Goal: Task Accomplishment & Management: Complete application form

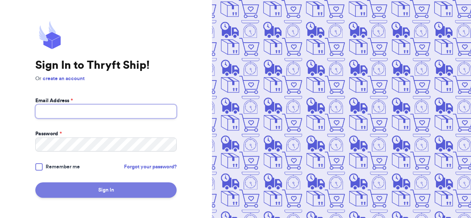
type input "[EMAIL_ADDRESS][DOMAIN_NAME]"
click at [126, 194] on button "Sign In" at bounding box center [105, 190] width 141 height 15
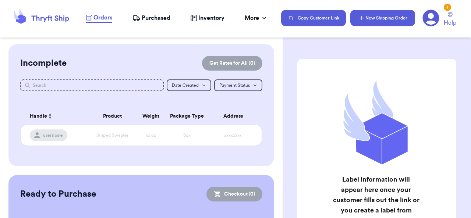
click at [393, 21] on button "New Shipping Order" at bounding box center [382, 18] width 65 height 16
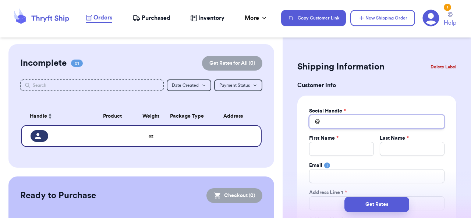
click at [354, 124] on input "Total Amount Paid" at bounding box center [376, 122] width 135 height 14
type input "e"
type input "ev"
type input "eva"
type input "evan"
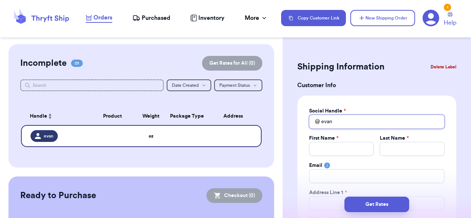
type input "[DEMOGRAPHIC_DATA]"
type input "evanhun"
type input "evanhuny"
type input "evanhunyn"
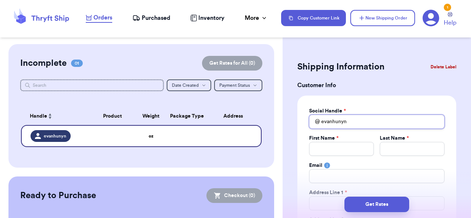
type input "evanhunyn\"
type input "[DEMOGRAPHIC_DATA]"
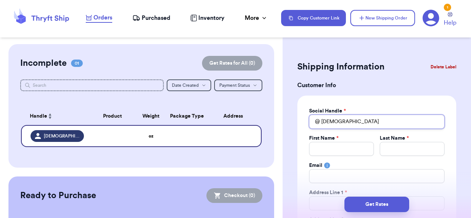
type input "[DEMOGRAPHIC_DATA]"
type input "E"
type input "Ev"
type input "Eva"
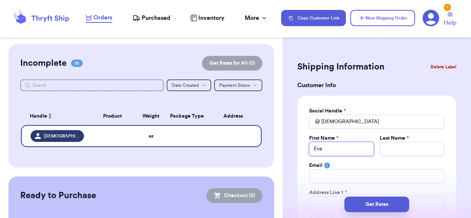
type input "[PERSON_NAME]"
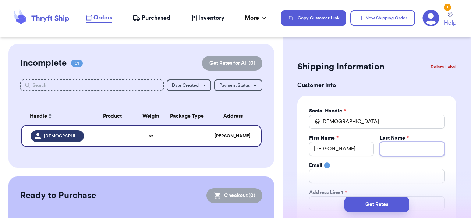
type input "H"
type input "Hu"
type input "[PERSON_NAME]"
type input "Huyn"
type input "Huyng"
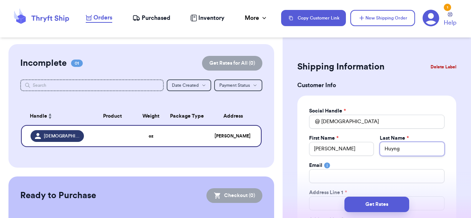
type input "Huyn"
type input "[PERSON_NAME]"
type input "1"
type input "11"
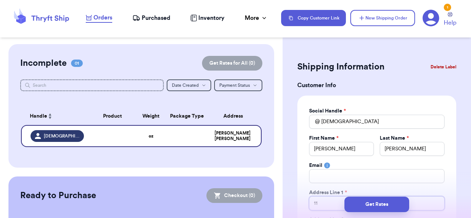
type input "119"
type input "1198"
type input "1198 P"
type input "1198 Pe"
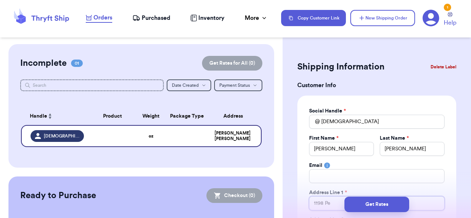
type input "1198 Pey"
type input "1198 Peyt"
type input "1198 Peyto"
type input "1198 [PERSON_NAME]"
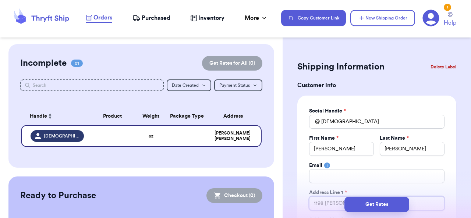
type input "1198 [PERSON_NAME]"
type input "1198 Peyton Dr"
type input "[STREET_ADDRESS]"
type input "1198 Peyton Dr"
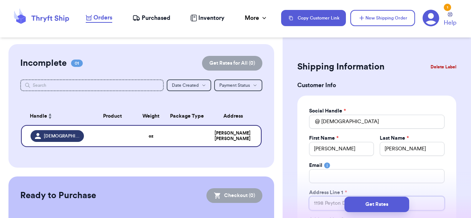
type input "1198 Peyton Dr N"
type input "[STREET_ADDRESS][PERSON_NAME]"
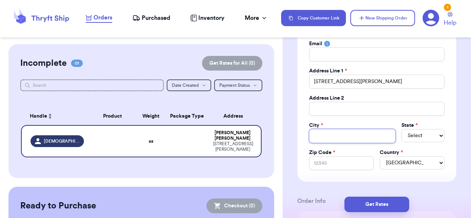
click at [369, 141] on input "Total Amount Paid" at bounding box center [352, 136] width 87 height 14
type input "K"
type input "Ke"
type input "[PERSON_NAME]"
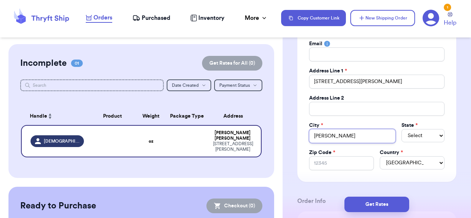
type input "Kenne"
type input "Kennes"
type input "Kennesa"
type input "Kennesaw"
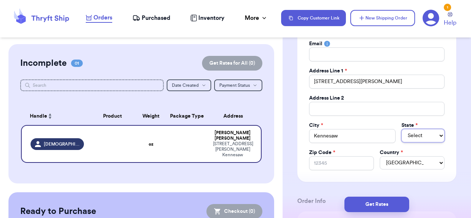
select select "GA"
type input "3"
type input "30"
type input "301"
type input "3015"
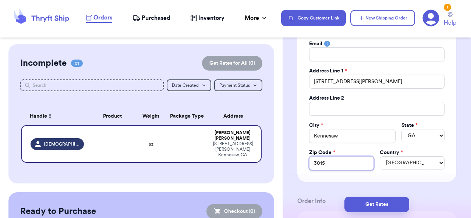
type input "30152"
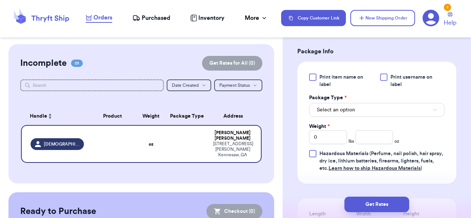
scroll to position [442, 0]
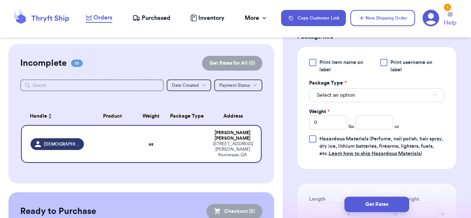
type input "30152"
click at [416, 96] on button "Select an option" at bounding box center [376, 95] width 135 height 14
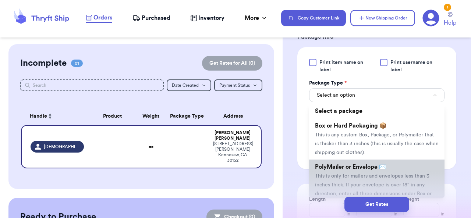
click at [398, 170] on li "PolyMailer or Envelope ✉️ This is only for mailers and envelopes less than 3 in…" at bounding box center [376, 185] width 135 height 50
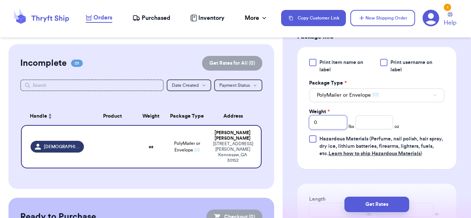
click at [335, 126] on input "0" at bounding box center [328, 123] width 38 height 14
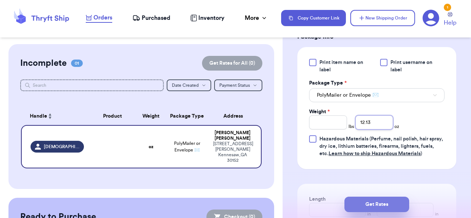
type input "12.13"
click at [381, 209] on button "Get Rates" at bounding box center [377, 204] width 65 height 15
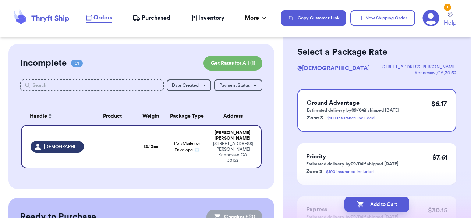
scroll to position [28, 0]
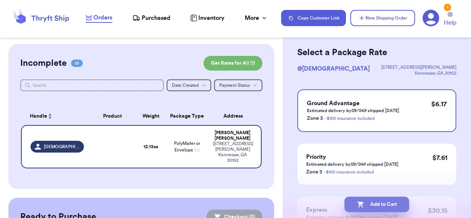
click at [379, 207] on button "Add to Cart" at bounding box center [377, 204] width 65 height 15
checkbox input "true"
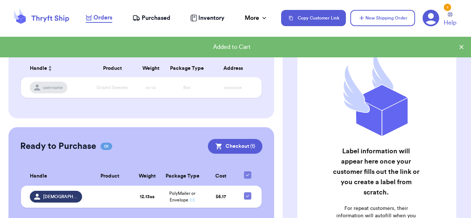
scroll to position [67, 0]
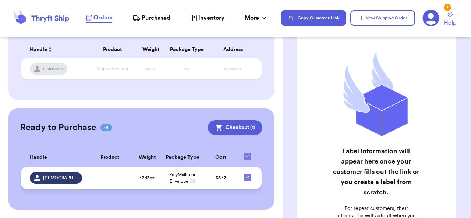
click at [147, 188] on td "12.13 oz" at bounding box center [147, 178] width 28 height 22
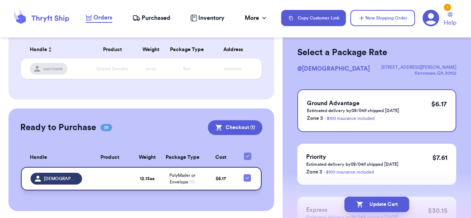
scroll to position [0, 0]
